Goal: Contribute content: Add original content to the website for others to see

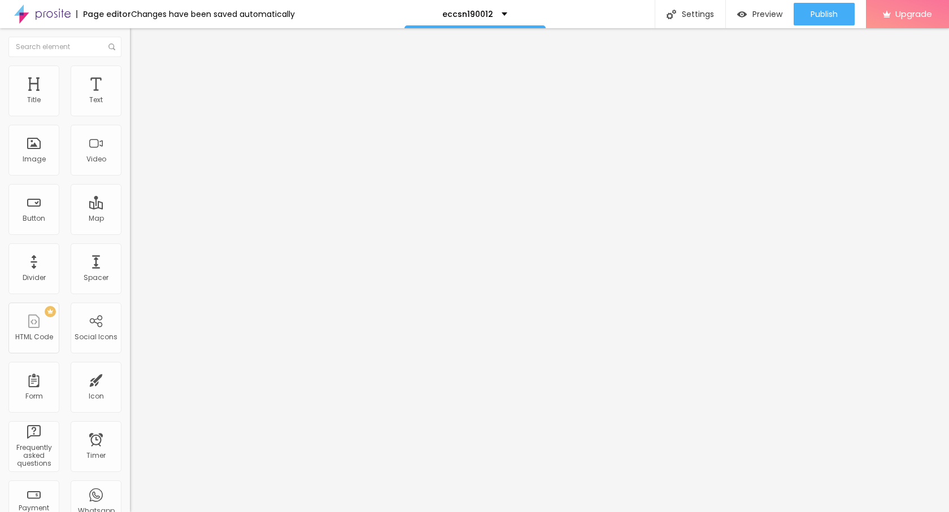
click at [130, 97] on span "Add image" at bounding box center [153, 93] width 46 height 10
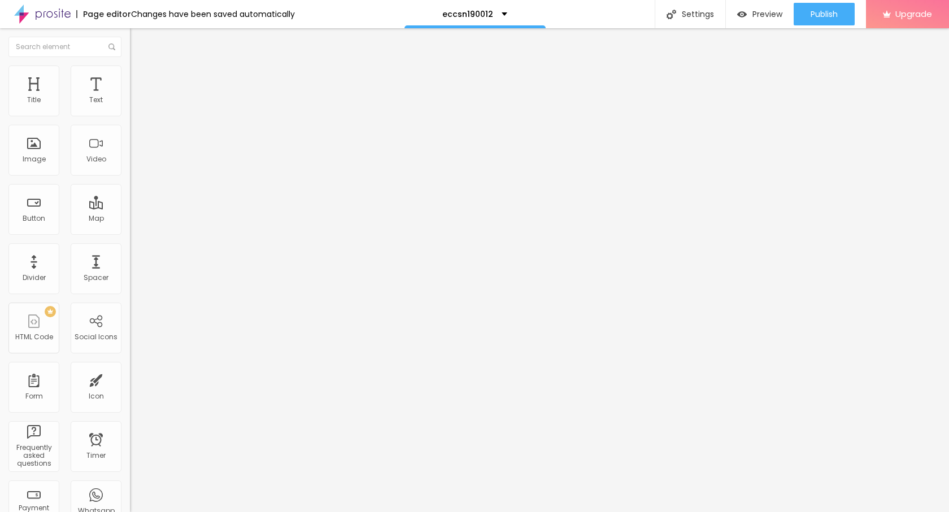
click at [130, 71] on img at bounding box center [135, 71] width 10 height 10
type input "70"
type input "45"
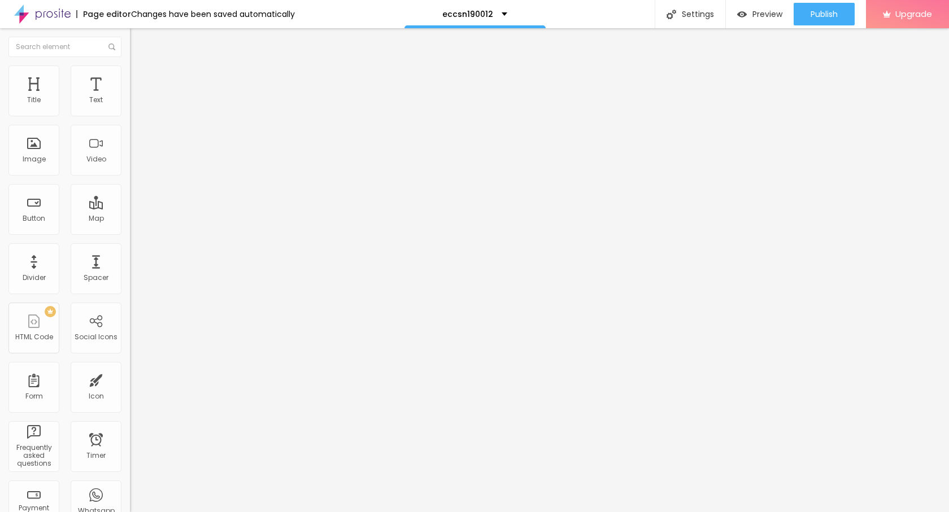
type input "30"
type input "25"
type input "20"
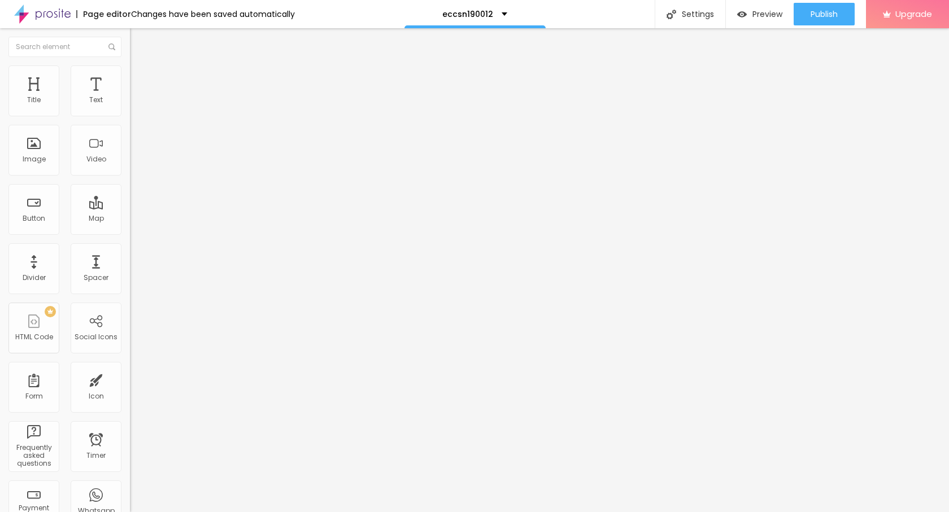
drag, startPoint x: 116, startPoint y: 119, endPoint x: 27, endPoint y: 120, distance: 89.8
type input "20"
click at [130, 116] on input "range" at bounding box center [166, 111] width 73 height 9
click at [138, 42] on img "button" at bounding box center [142, 41] width 9 height 9
click at [130, 108] on button "button" at bounding box center [138, 103] width 16 height 12
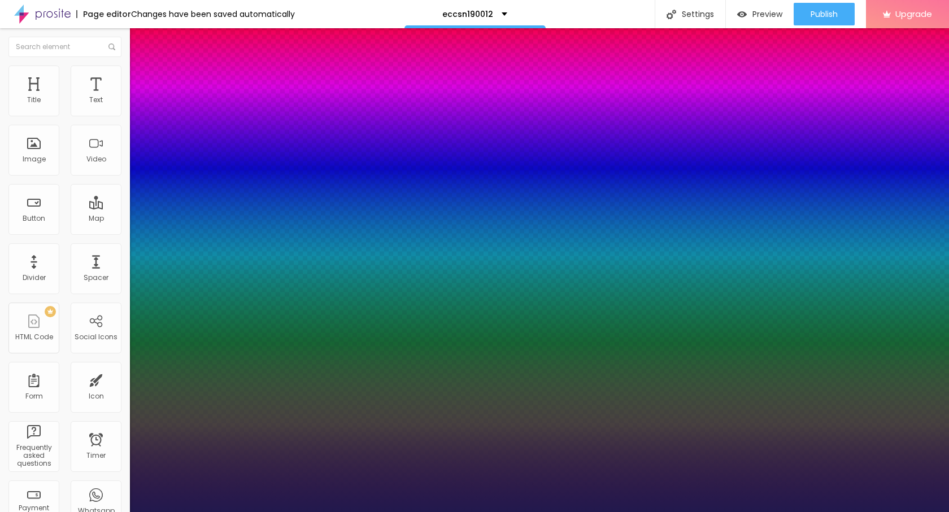
type input "1"
type input "24"
type input "1"
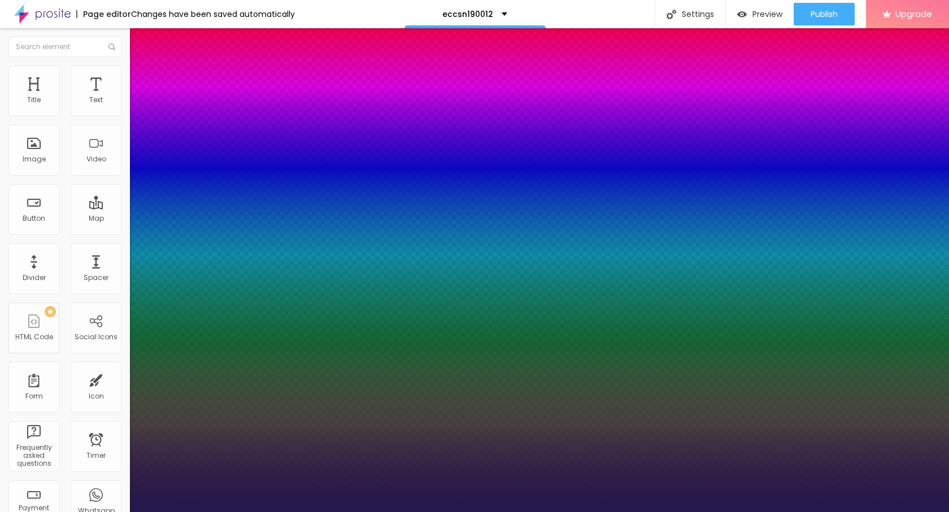
type input "24"
type input "1"
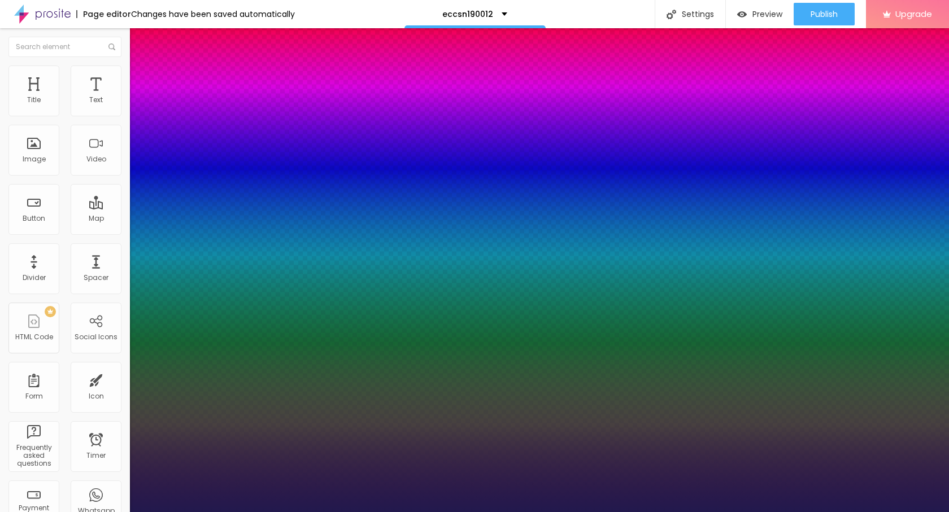
click at [544, 512] on div at bounding box center [474, 512] width 949 height 0
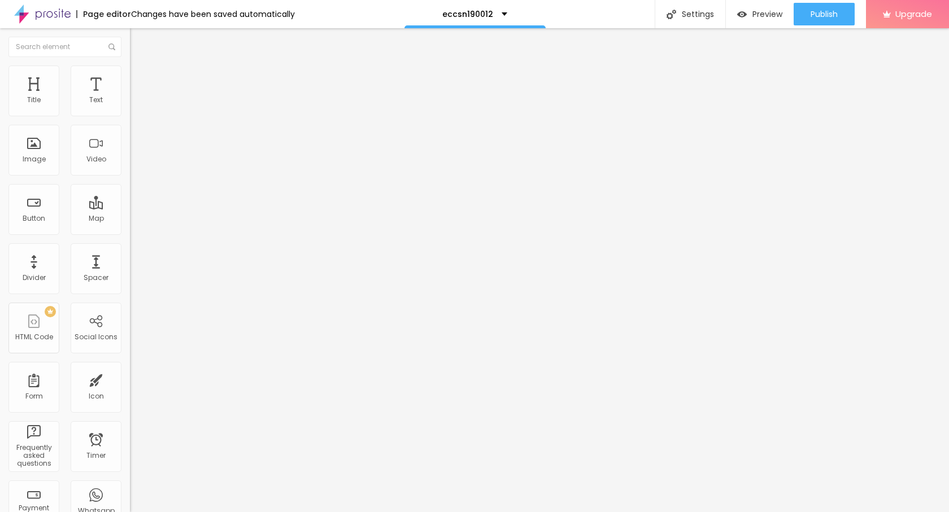
click at [130, 180] on div "Edit Text Style Advanced Typography Reset to default Shadow DISABLED Reset to d…" at bounding box center [195, 270] width 130 height 484
click at [138, 41] on img "button" at bounding box center [142, 41] width 9 height 9
click at [130, 69] on li "Style" at bounding box center [195, 71] width 130 height 11
click at [130, 117] on div at bounding box center [195, 112] width 130 height 10
type input "25"
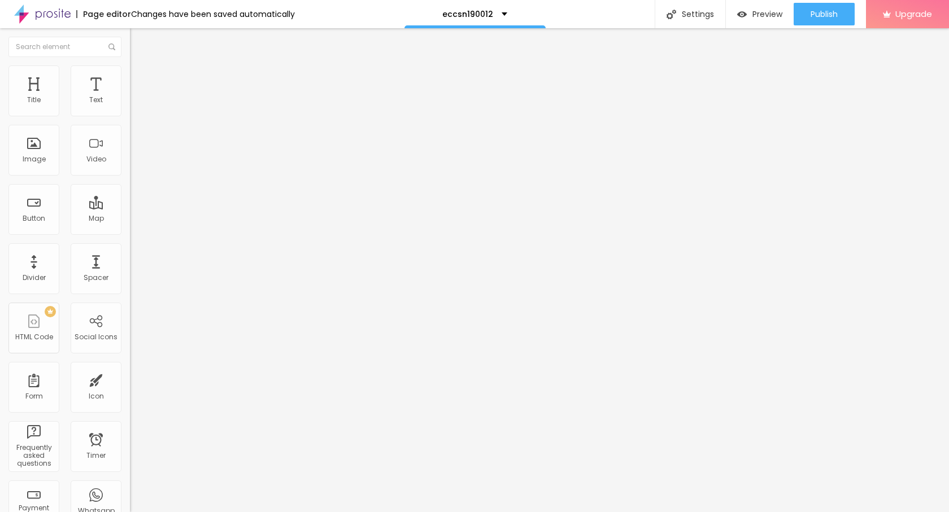
type input "25"
type input "30"
type input "35"
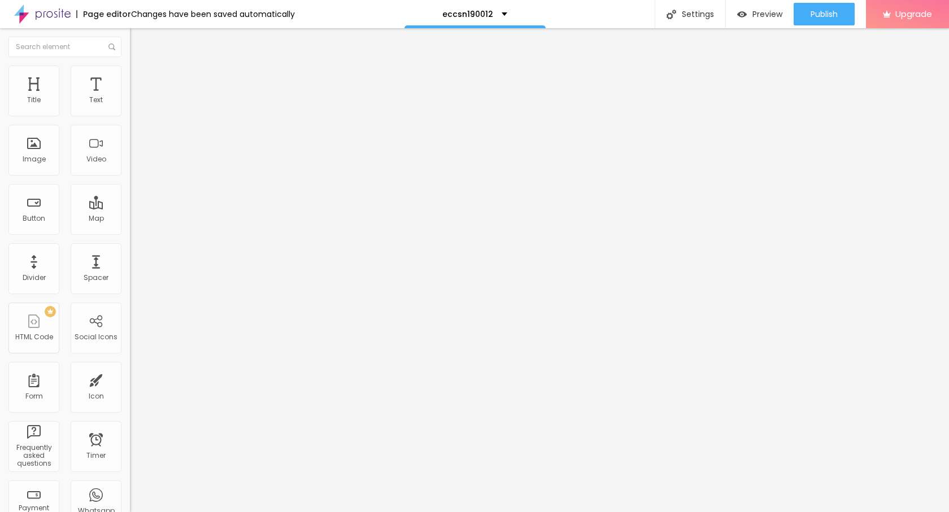
type input "40"
type input "35"
drag, startPoint x: 24, startPoint y: 119, endPoint x: 40, endPoint y: 121, distance: 16.0
type input "35"
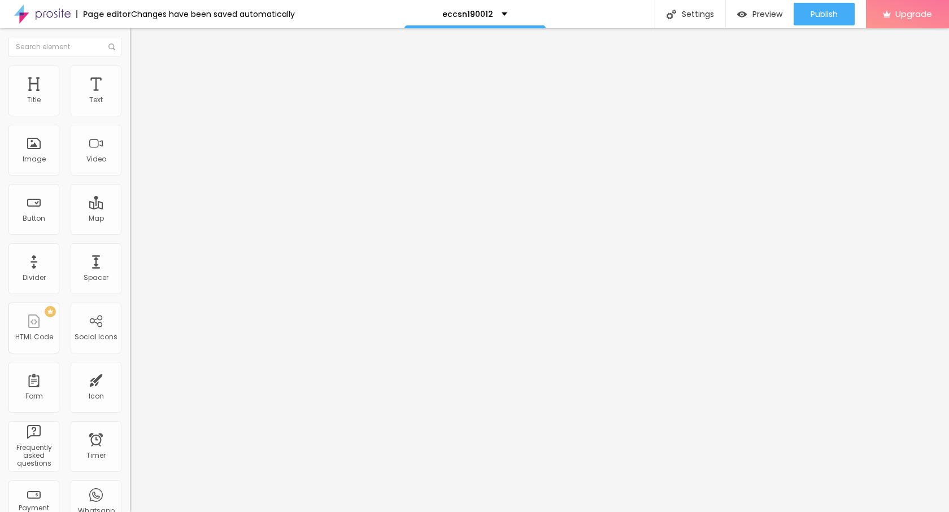
click at [130, 116] on input "range" at bounding box center [166, 111] width 73 height 9
type input "16"
type input "41"
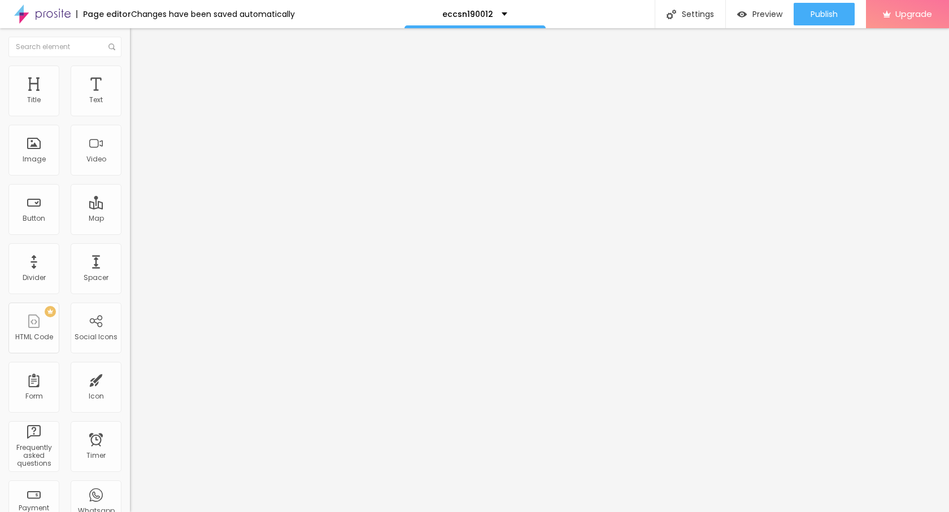
type input "52"
type input "62"
type input "63"
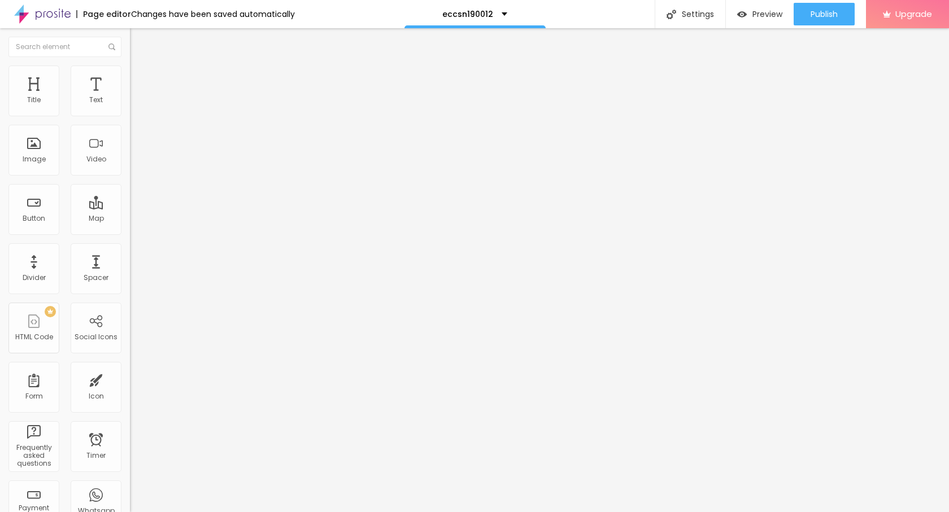
type input "63"
type input "65"
type input "67"
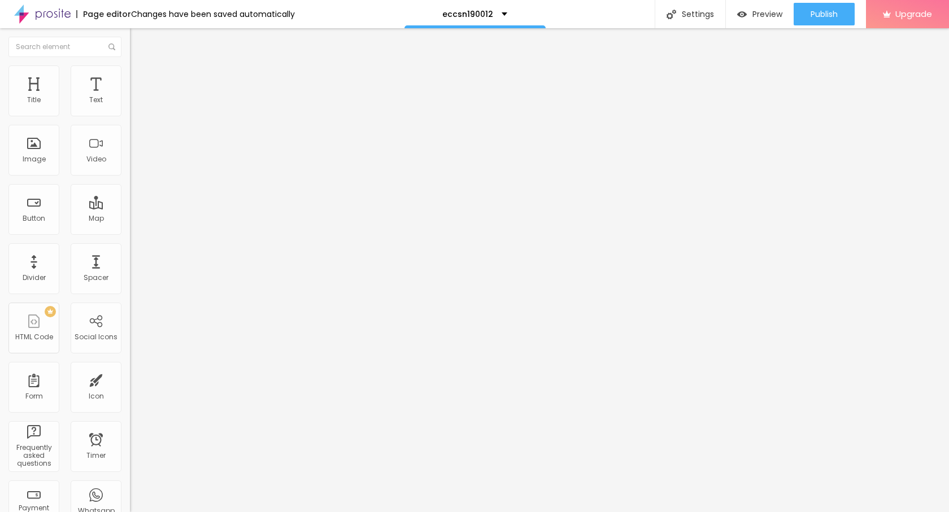
type input "69"
type input "71"
type input "73"
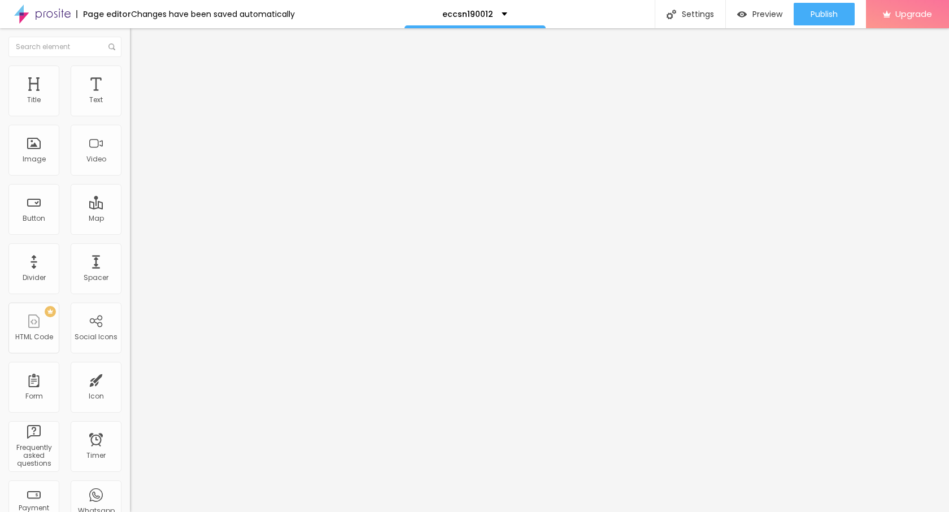
type input "73"
type input "74"
type input "76"
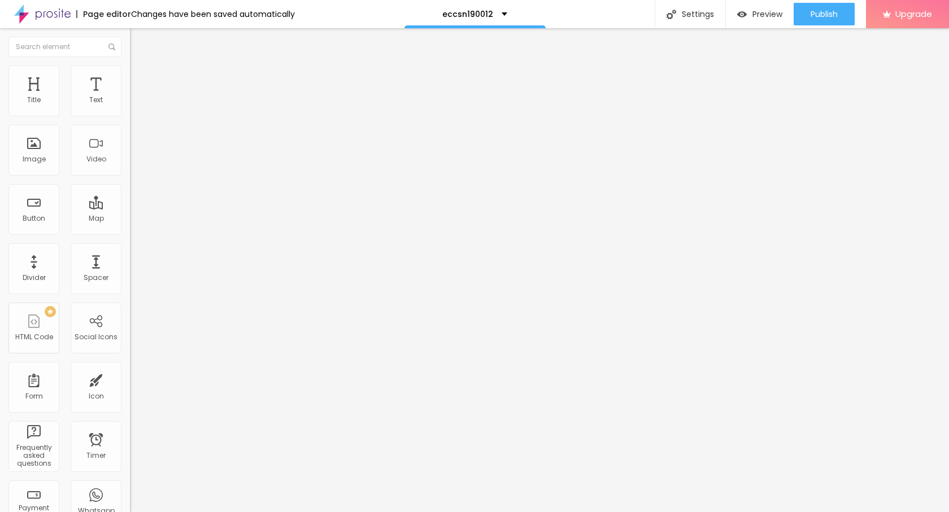
type input "78"
type input "80"
type input "82"
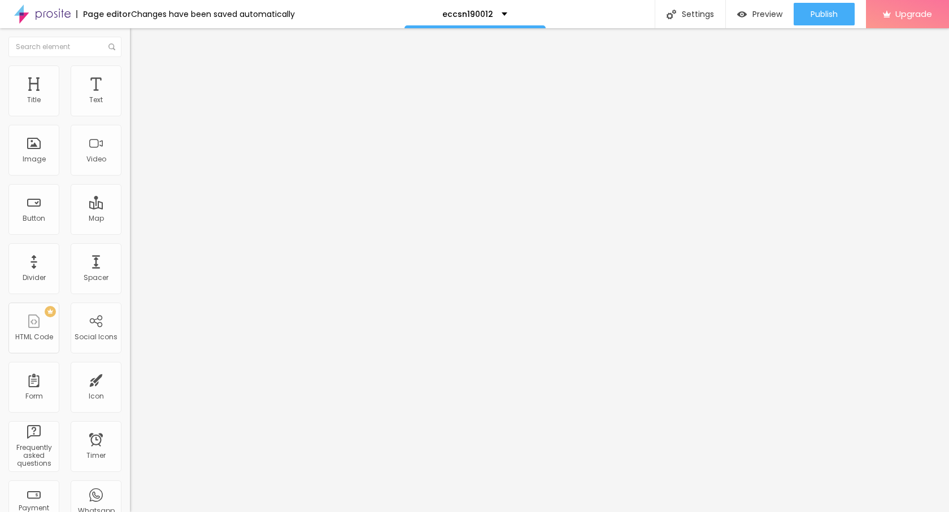
type input "82"
type input "85"
type input "91"
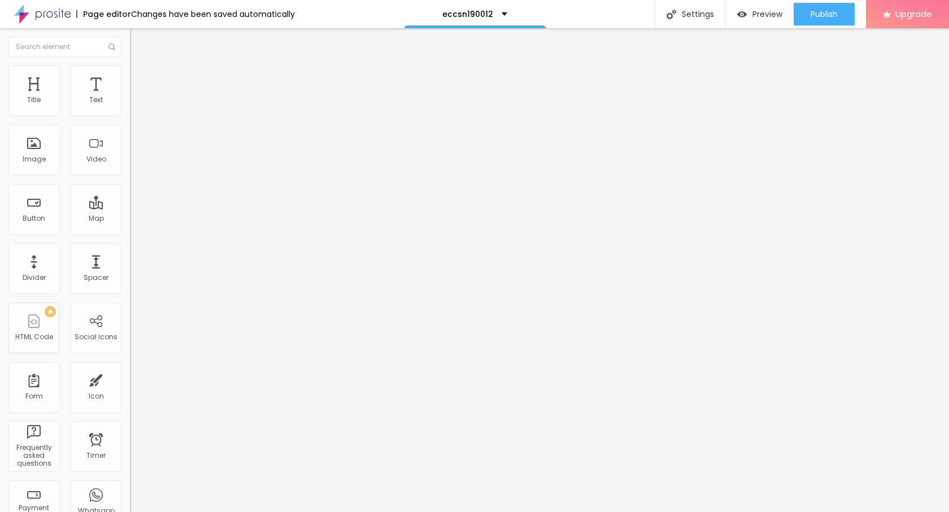
type input "96"
type input "100"
type input "96"
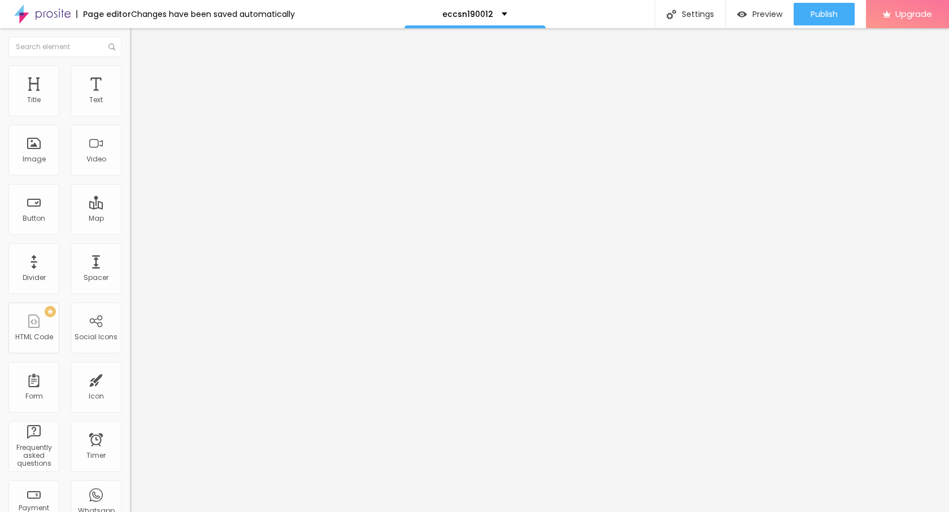
type input "96"
type input "93"
type input "91"
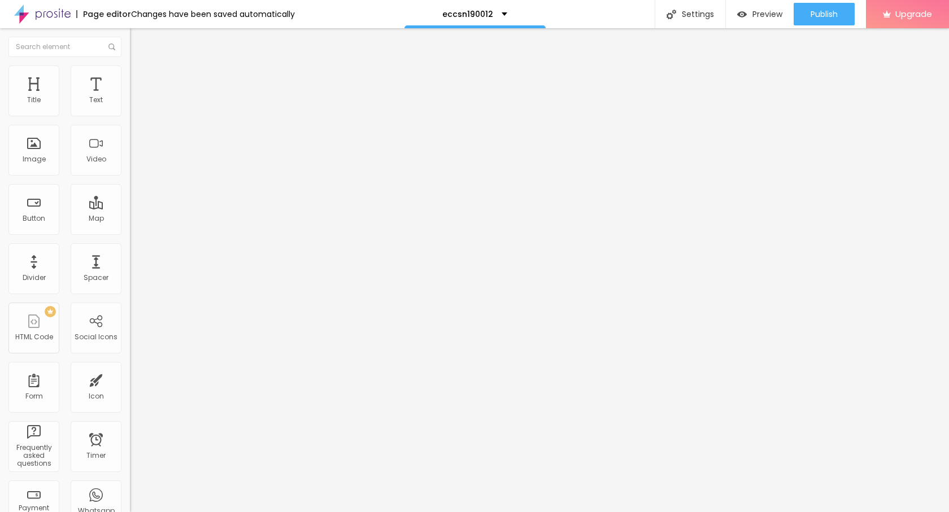
type input "89"
type input "84"
type input "82"
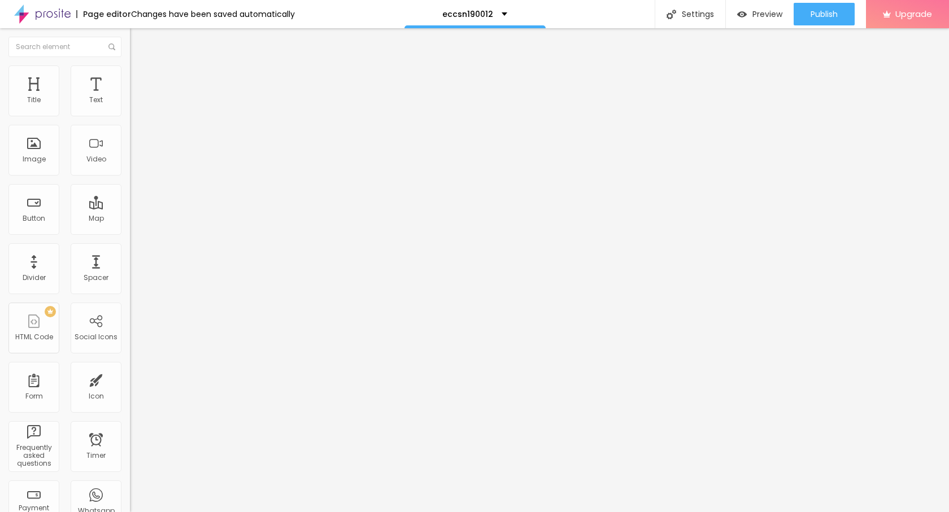
type input "82"
type input "69"
type input "49"
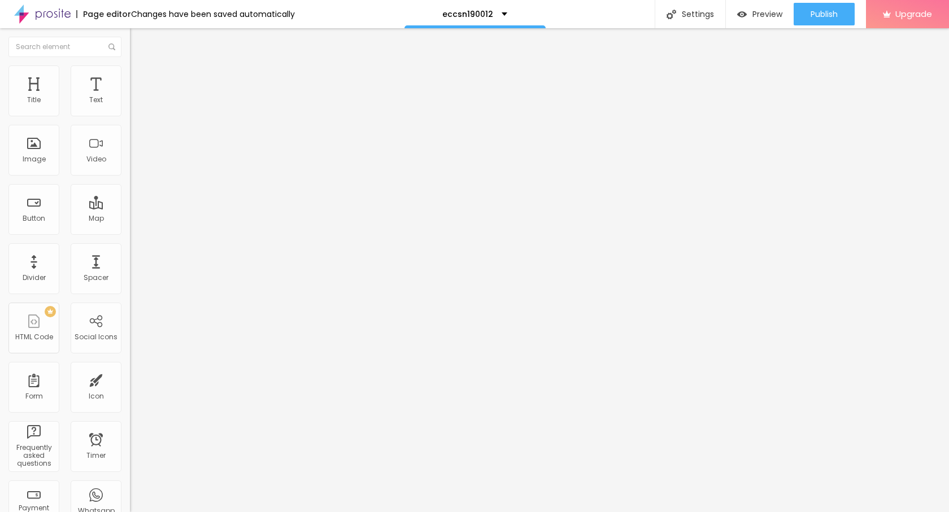
type input "32"
type input "25"
type input "21"
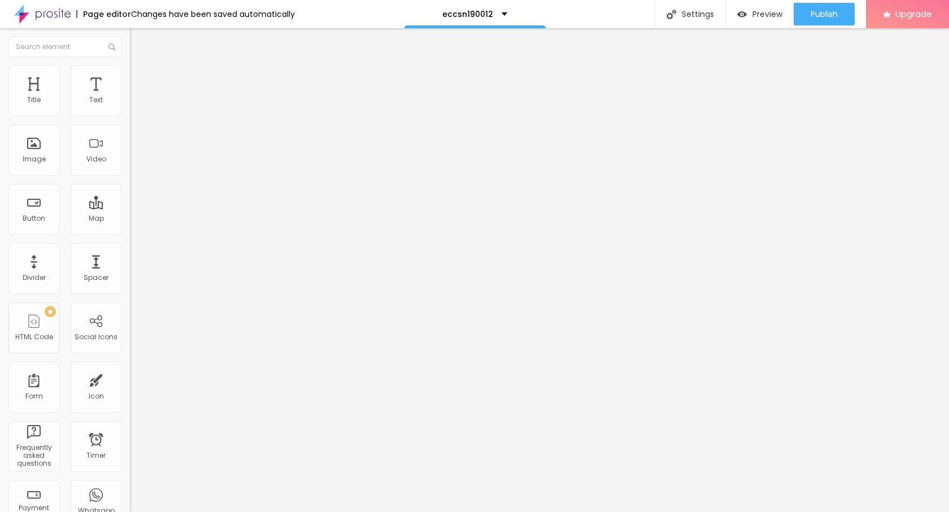
type input "21"
type input "20"
type input "18"
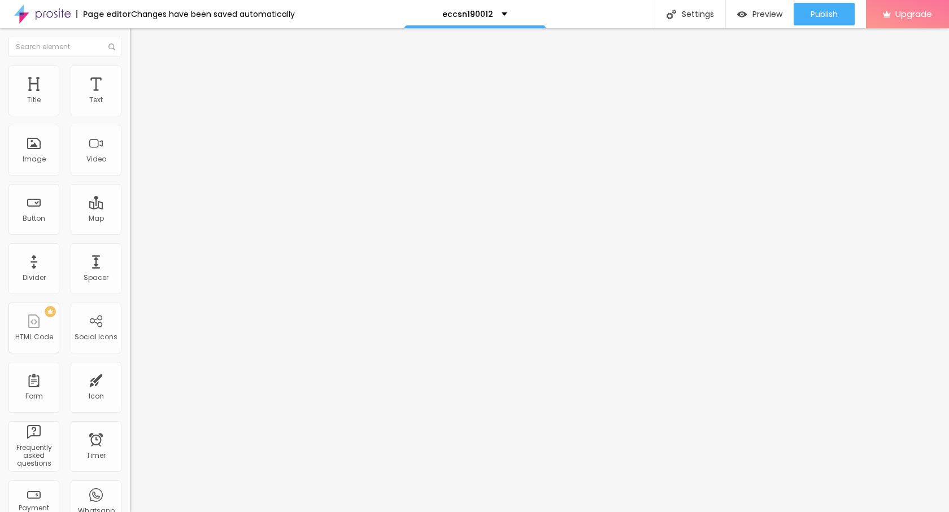
type input "16"
type input "14"
type input "1"
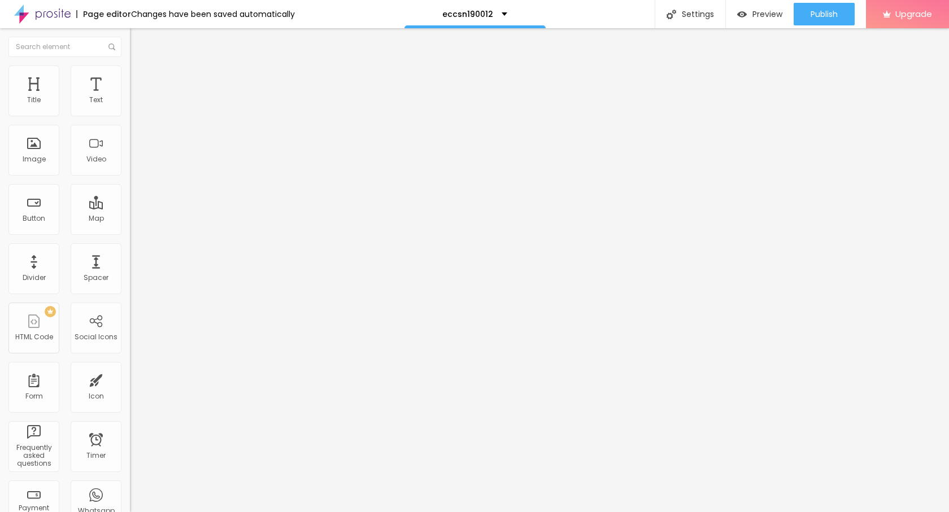
type input "1"
type input "0"
drag, startPoint x: 24, startPoint y: 144, endPoint x: 1, endPoint y: 147, distance: 22.8
click at [130, 248] on input "range" at bounding box center [166, 252] width 73 height 9
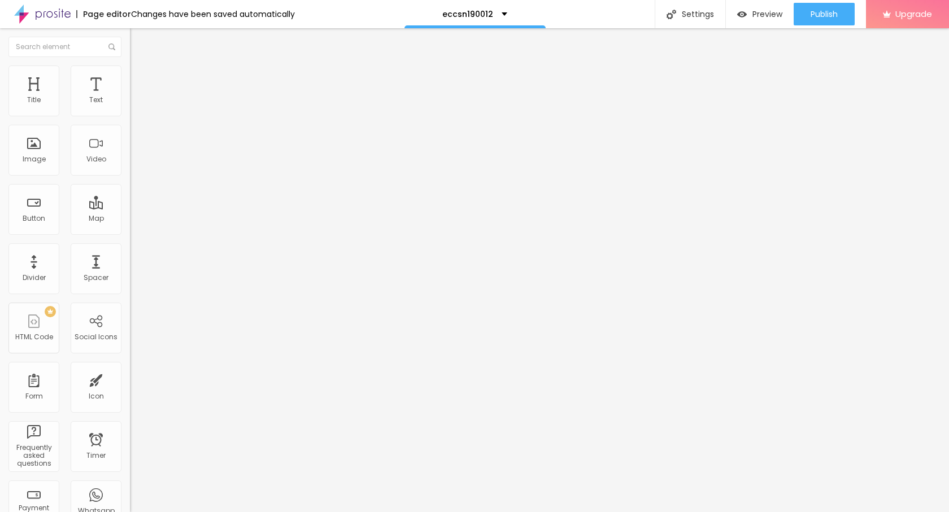
click at [140, 80] on span "Advanced" at bounding box center [158, 85] width 37 height 10
type input "8"
type input "17"
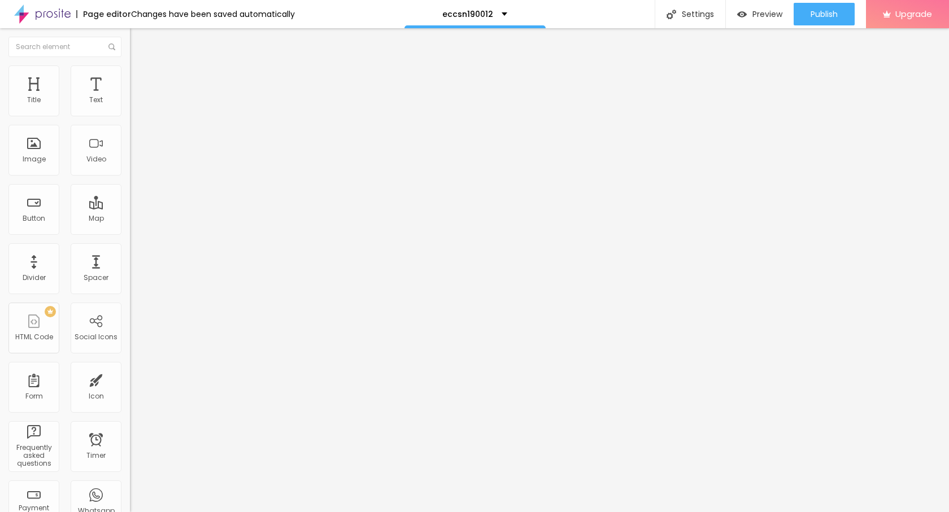
type input "26"
type input "28"
type input "29"
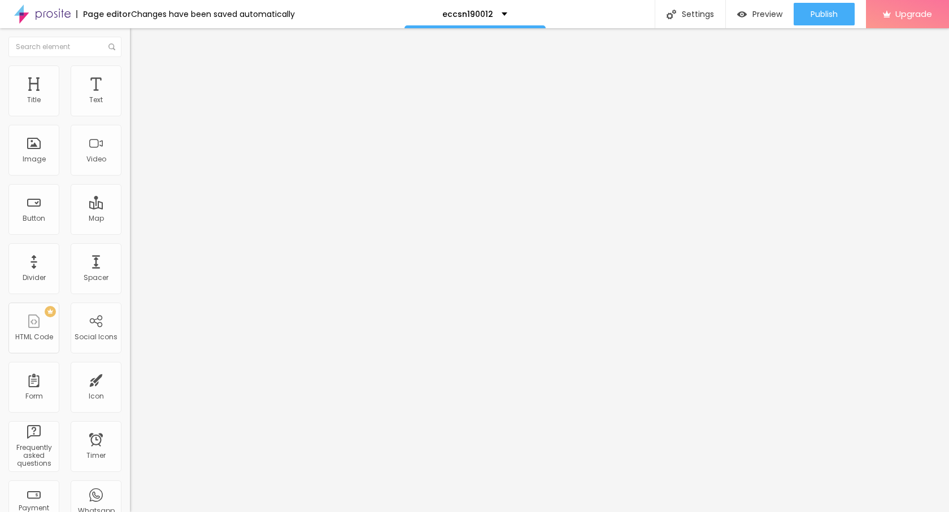
type input "29"
type input "30"
type input "31"
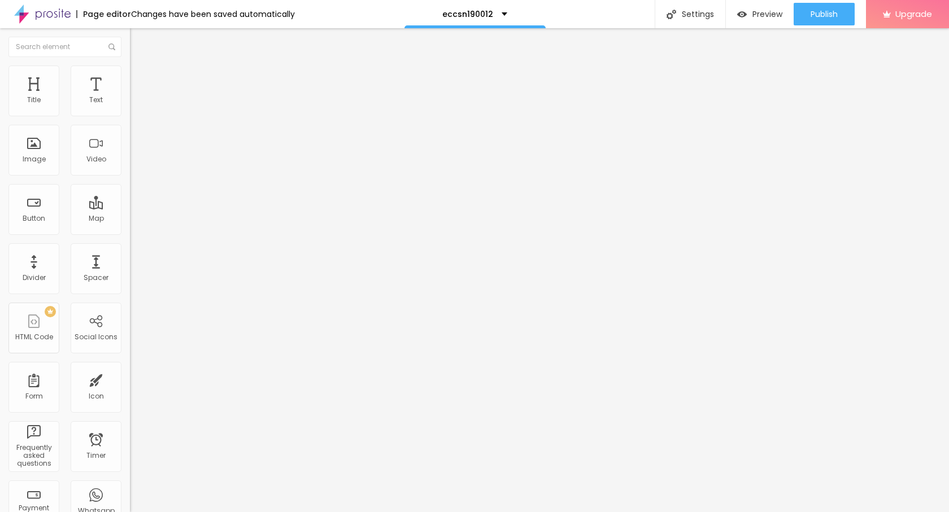
type input "30"
type input "27"
type input "25"
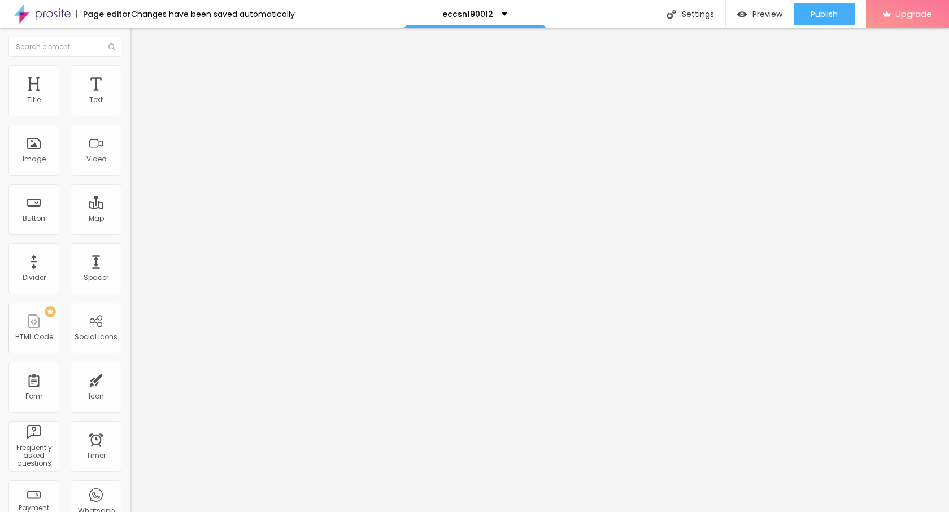
type input "25"
type input "23"
type input "22"
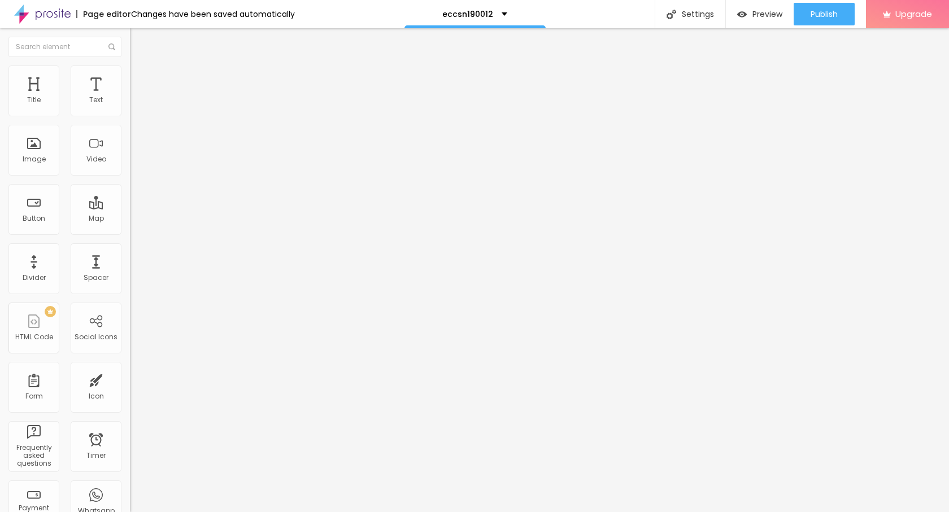
type input "21"
type input "20"
type input "19"
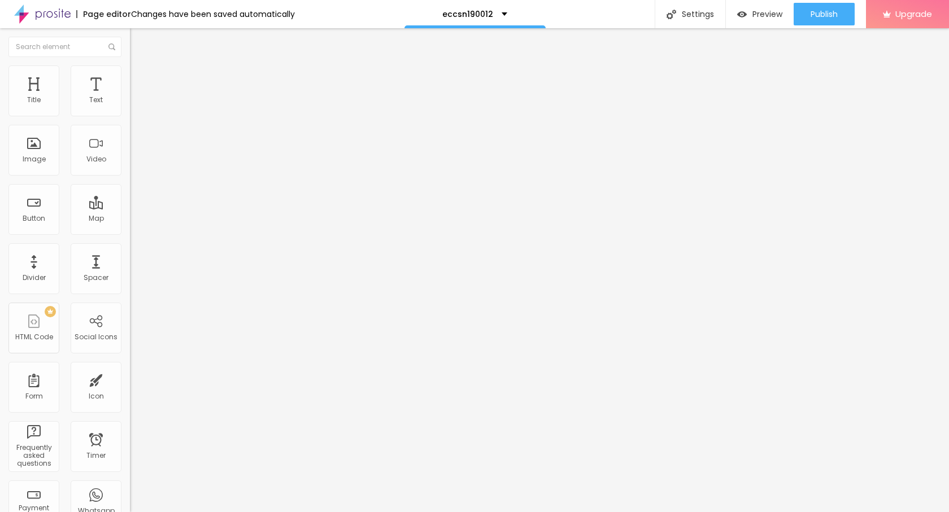
type input "19"
type input "17"
type input "16"
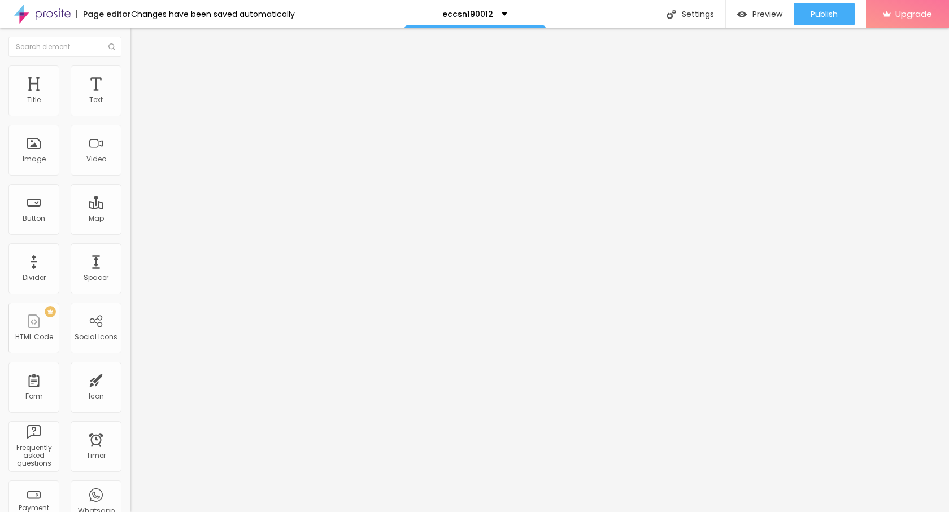
type input "15"
type input "12"
type input "10"
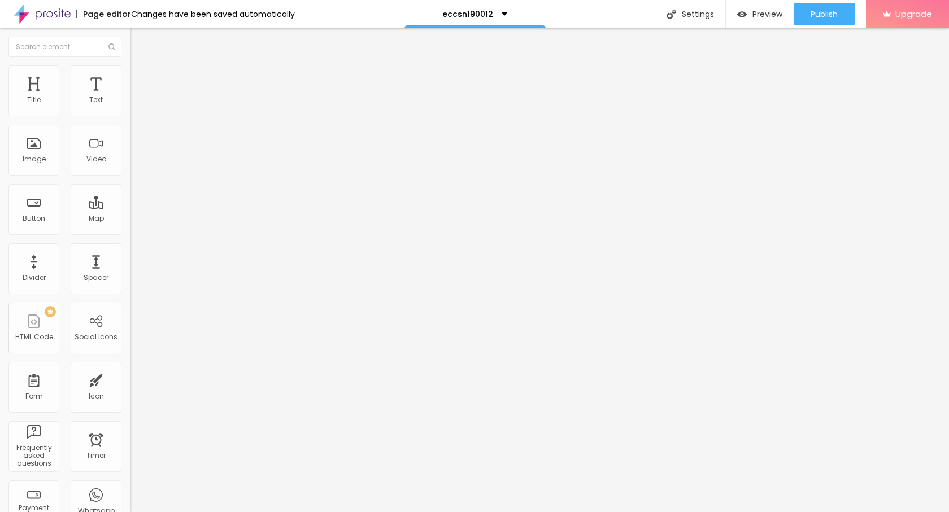
type input "10"
type input "9"
type input "10"
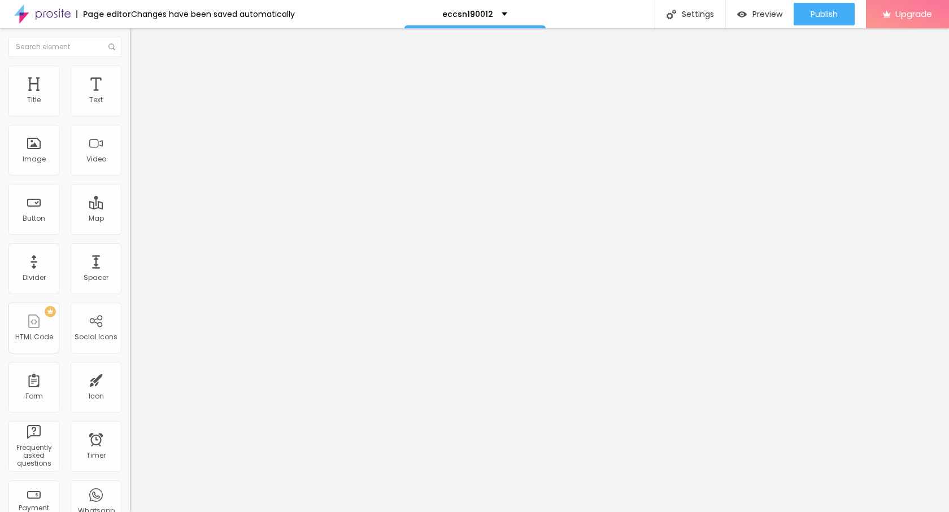
type input "11"
type input "12"
type input "13"
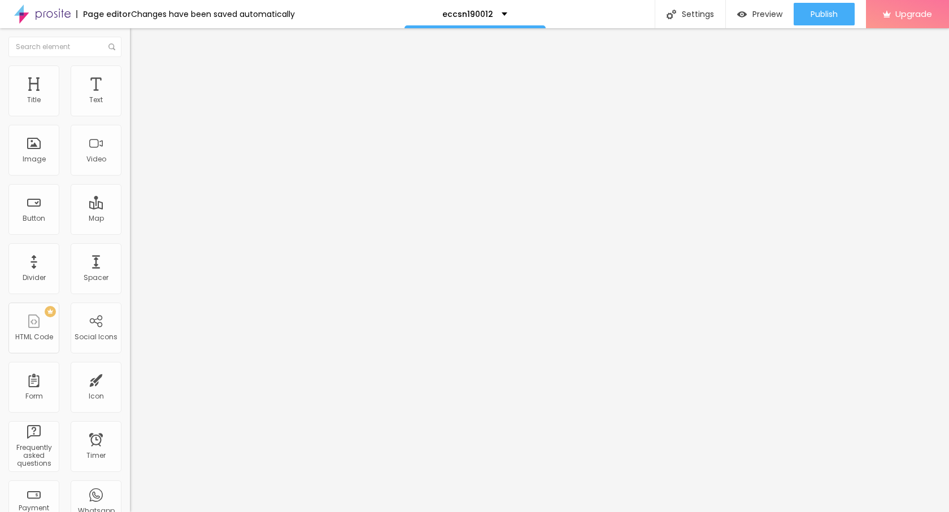
type input "13"
type input "15"
type input "16"
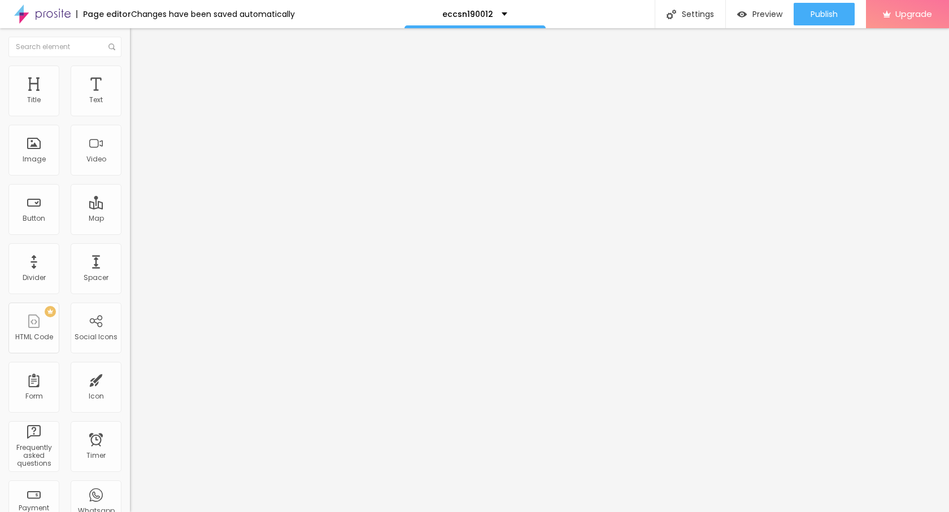
type input "18"
type input "22"
type input "25"
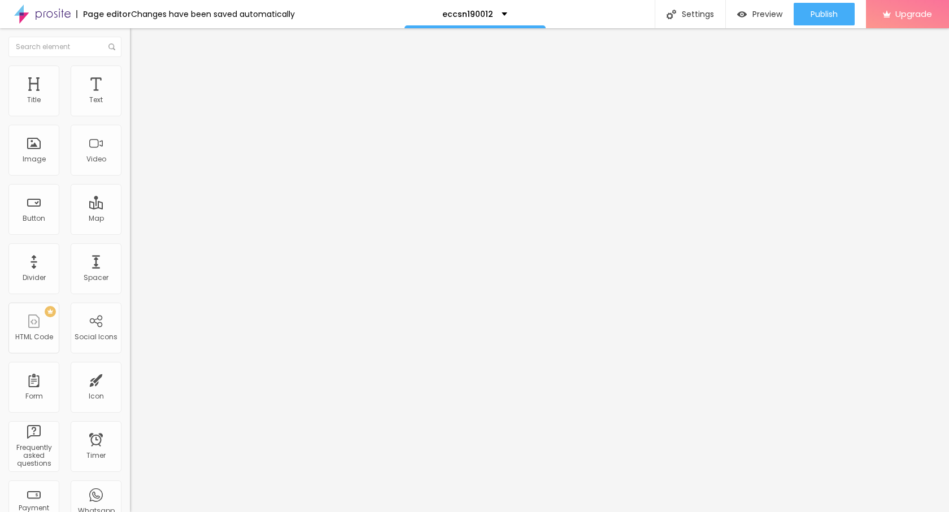
type input "25"
type input "27"
type input "28"
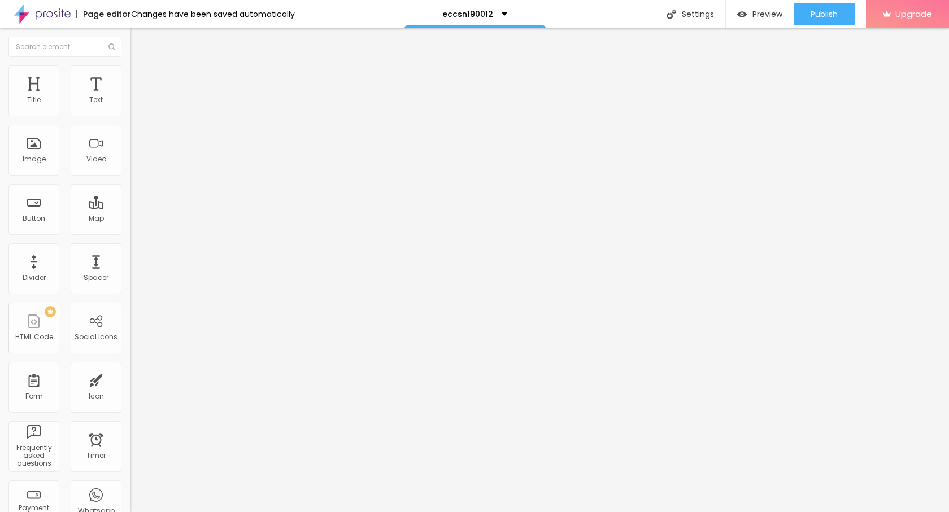
drag, startPoint x: 31, startPoint y: 109, endPoint x: 46, endPoint y: 112, distance: 15.0
type input "28"
click at [130, 219] on input "range" at bounding box center [166, 223] width 73 height 9
click at [138, 41] on img "button" at bounding box center [142, 41] width 9 height 9
click at [130, 106] on input "Click me" at bounding box center [198, 100] width 136 height 11
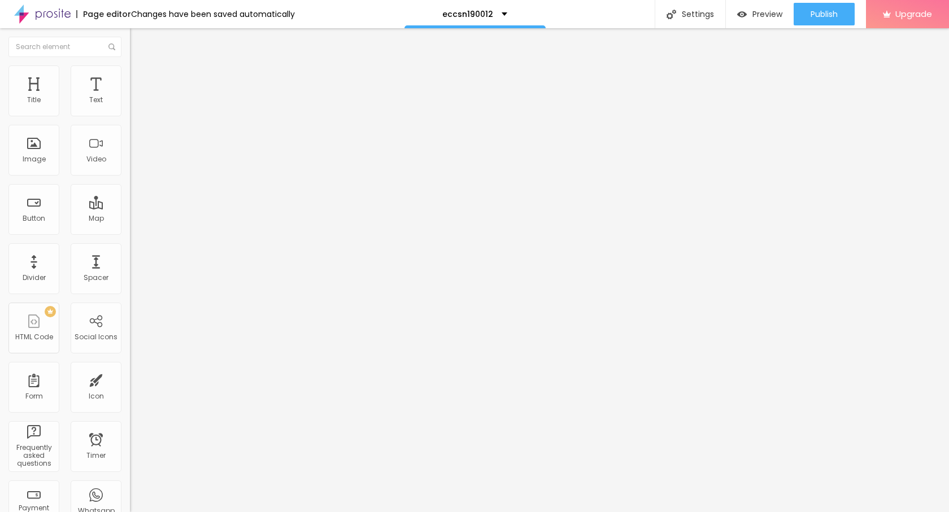
paste input "→ VIEW DOCUMENT HERE"
type input "→ VIEW DOCUMENT HERE"
click at [130, 233] on input "https://" at bounding box center [198, 226] width 136 height 11
paste input "[DOMAIN_NAME][URL]"
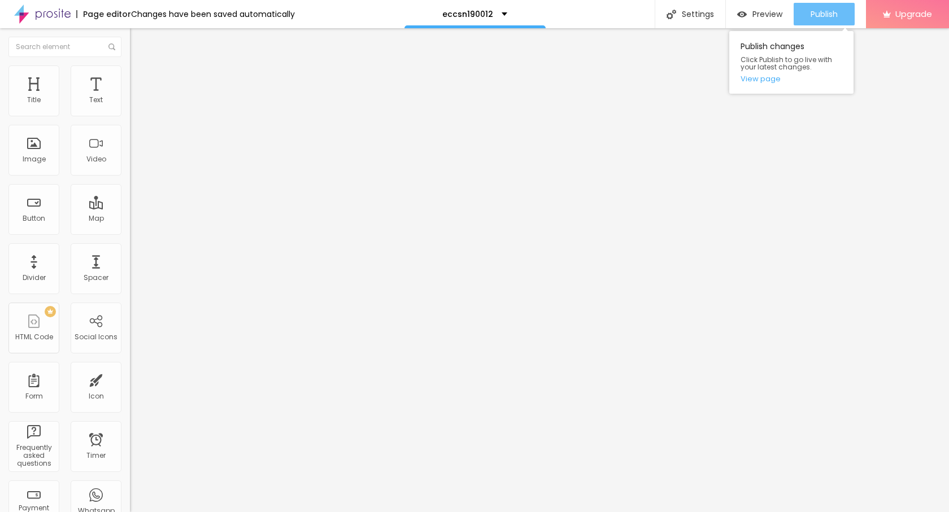
type input "[URL][DOMAIN_NAME]"
click at [821, 14] on span "Publish" at bounding box center [824, 14] width 27 height 9
